Goal: Book appointment/travel/reservation

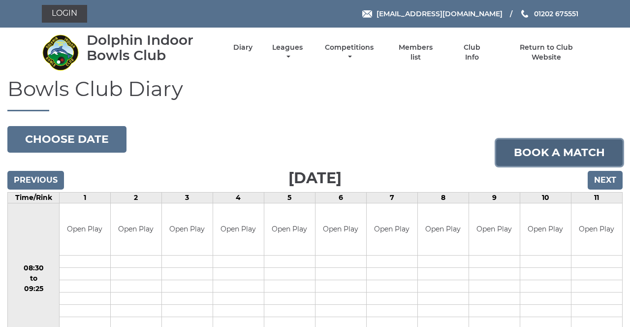
click at [560, 153] on link "Book a match" at bounding box center [559, 152] width 127 height 27
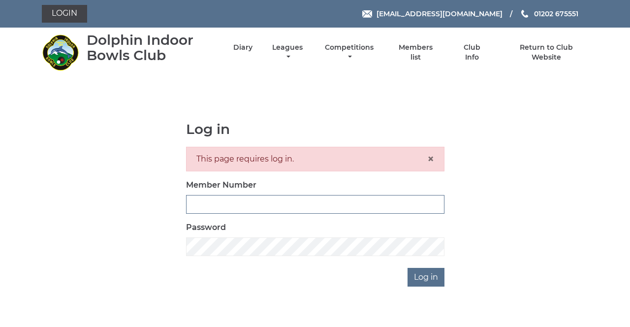
click at [300, 199] on input "Member Number" at bounding box center [315, 204] width 259 height 19
type input "4080"
click at [408, 268] on input "Log in" at bounding box center [426, 277] width 37 height 19
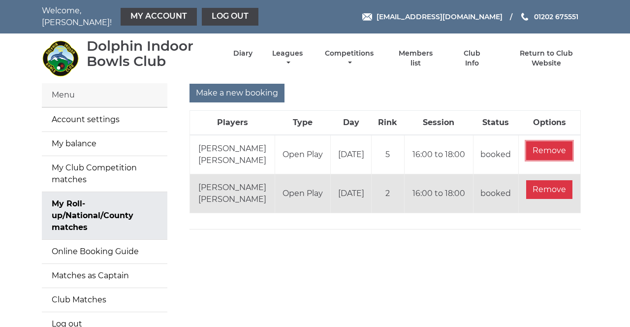
click at [558, 143] on input "Remove" at bounding box center [549, 150] width 46 height 19
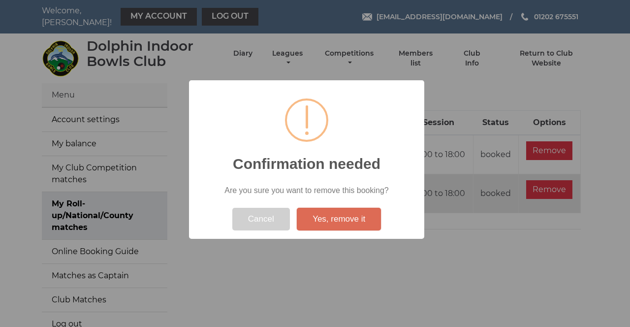
click at [337, 217] on button "Yes, remove it" at bounding box center [339, 219] width 84 height 23
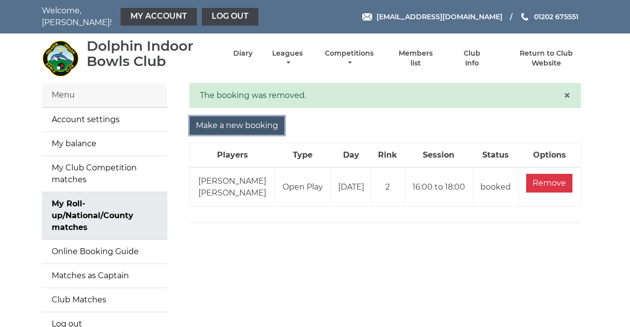
click at [250, 121] on input "Make a new booking" at bounding box center [237, 125] width 95 height 19
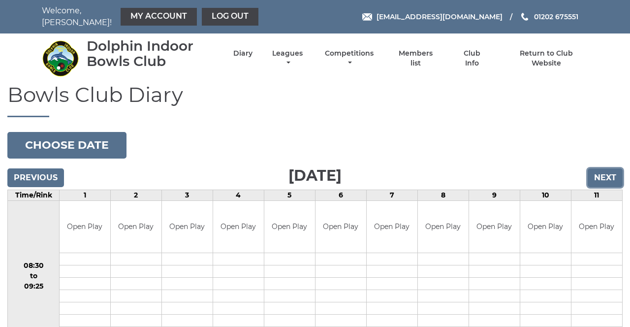
click at [610, 170] on input "Next" at bounding box center [605, 177] width 35 height 19
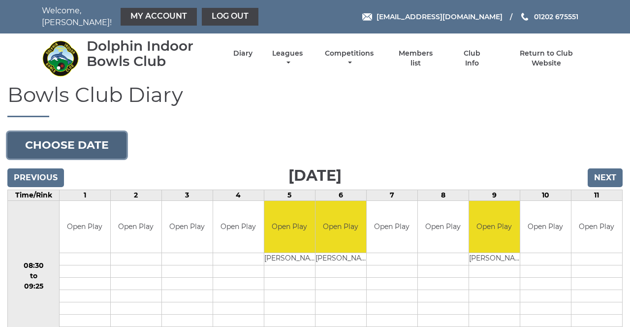
click at [87, 139] on button "Choose date" at bounding box center [66, 145] width 119 height 27
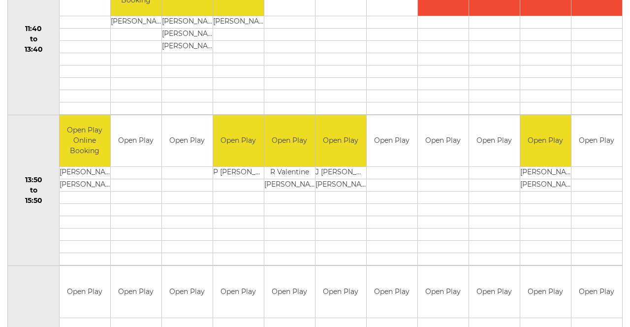
scroll to position [530, 0]
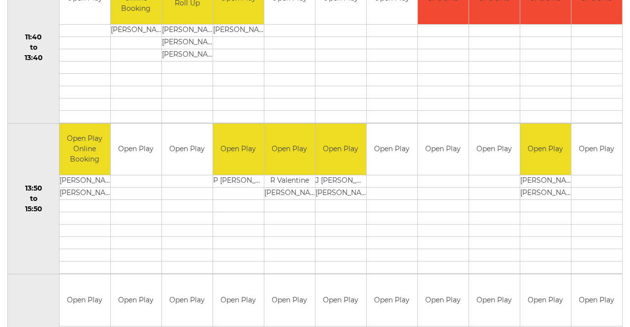
click at [0, 0] on div "Book slot" at bounding box center [0, 0] width 0 height 0
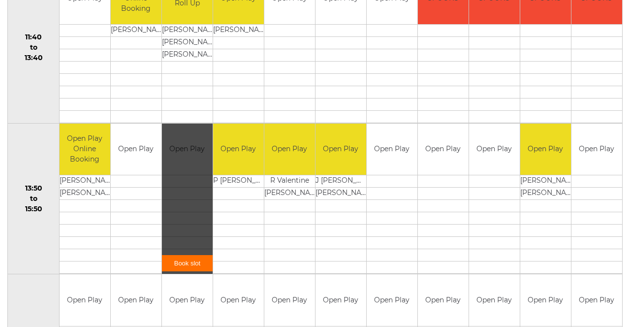
click at [187, 258] on link "Book slot" at bounding box center [187, 263] width 51 height 16
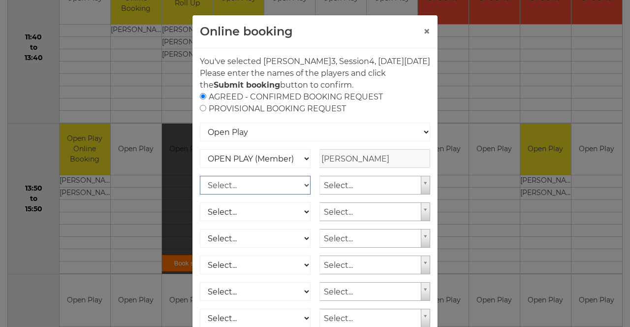
click at [297, 195] on select "Select... OPEN PLAY (Member) OPEN PLAY (Visitor) SPOONS (Member) SPOONS (Visito…" at bounding box center [255, 185] width 111 height 19
select select "1_12"
click at [200, 187] on select "Select... OPEN PLAY (Member) OPEN PLAY (Visitor) SPOONS (Member) SPOONS (Visito…" at bounding box center [255, 185] width 111 height 19
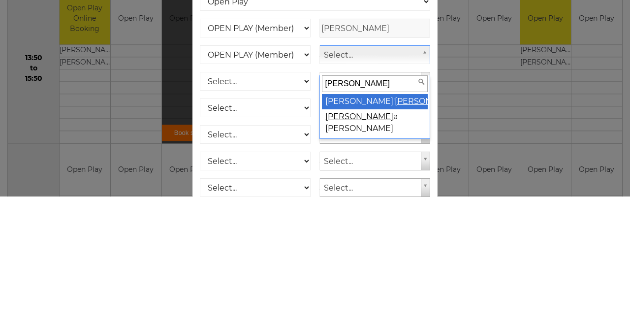
type input "donna"
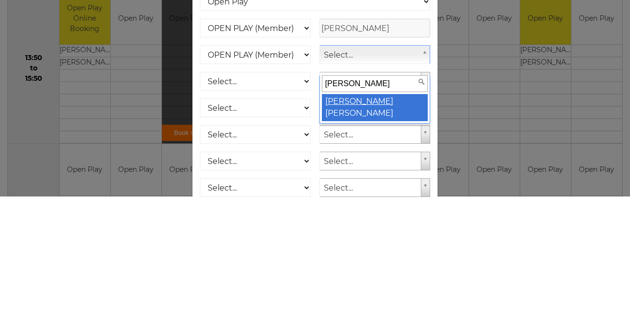
select select "2092"
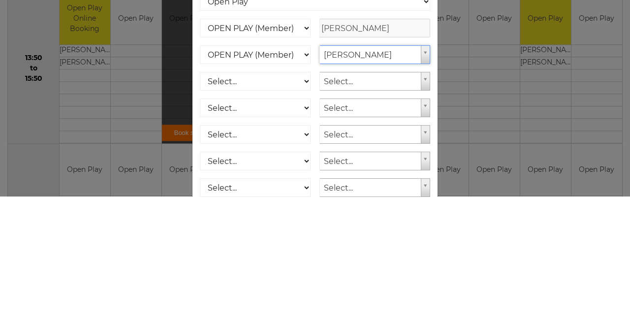
click at [545, 233] on div "Online booking × You've selected Rink 3 , Session 4 , on Friday 19th of Septemb…" at bounding box center [315, 163] width 630 height 327
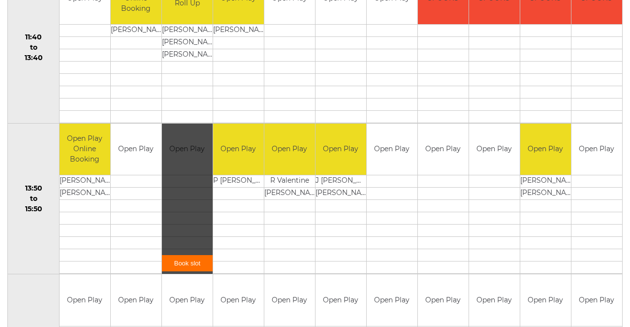
click at [188, 255] on link "Book slot" at bounding box center [187, 263] width 51 height 16
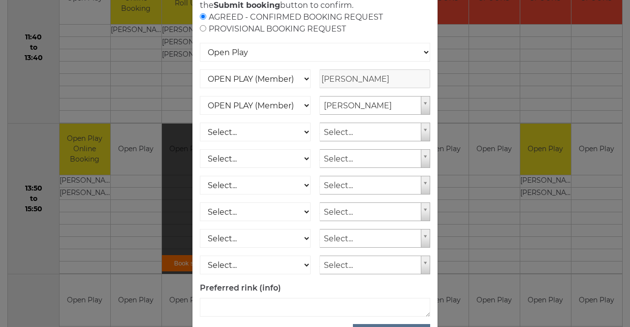
scroll to position [98, 0]
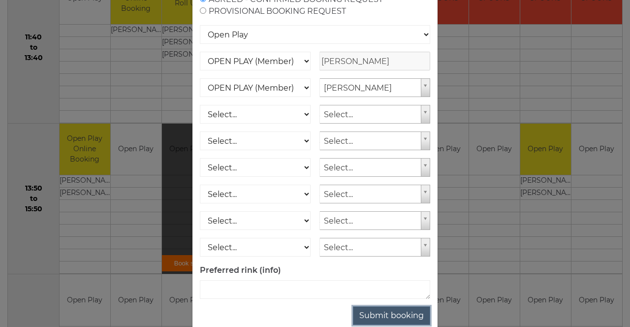
click at [401, 325] on button "Submit booking" at bounding box center [391, 315] width 77 height 19
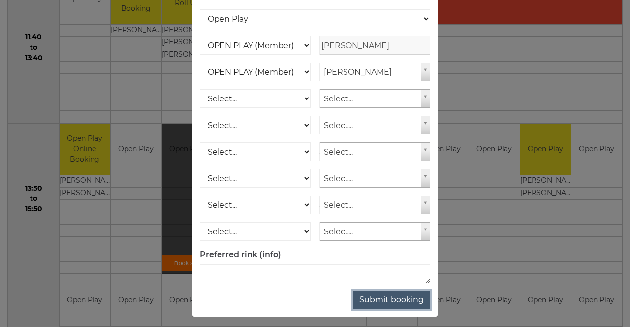
scroll to position [126, 0]
